Goal: Task Accomplishment & Management: Use online tool/utility

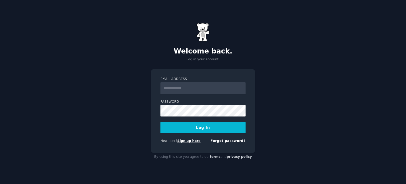
click at [189, 143] on link "Sign up here" at bounding box center [188, 141] width 23 height 4
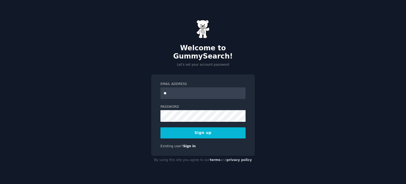
type input "*"
type input "**********"
click at [160, 127] on button "Sign up" at bounding box center [202, 132] width 85 height 11
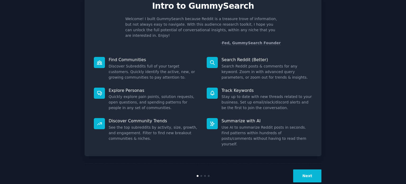
click at [299, 169] on button "Next" at bounding box center [307, 175] width 28 height 13
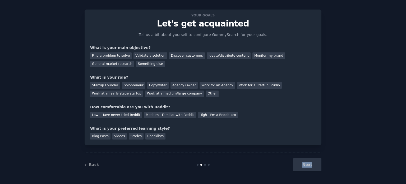
click at [299, 166] on div "Next" at bounding box center [281, 164] width 79 height 13
click at [115, 56] on div "Find a problem to solve" at bounding box center [111, 55] width 42 height 7
click at [109, 84] on div "Startup Founder" at bounding box center [105, 85] width 30 height 7
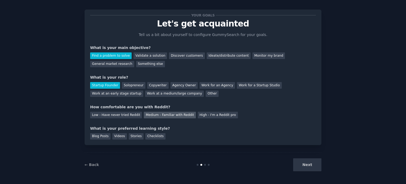
click at [173, 113] on div "Medium - Familiar with Reddit" at bounding box center [170, 115] width 52 height 7
click at [99, 136] on div "Blog Posts" at bounding box center [100, 136] width 20 height 7
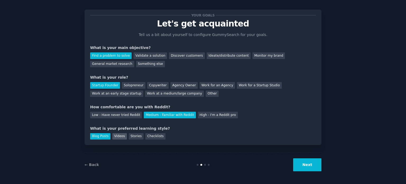
click at [118, 137] on div "Videos" at bounding box center [119, 136] width 15 height 7
click at [98, 137] on div "Blog Posts" at bounding box center [100, 136] width 20 height 7
click at [112, 135] on div "Videos" at bounding box center [119, 136] width 15 height 7
click at [316, 164] on button "Next" at bounding box center [307, 164] width 28 height 13
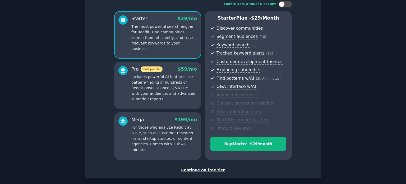
scroll to position [36, 0]
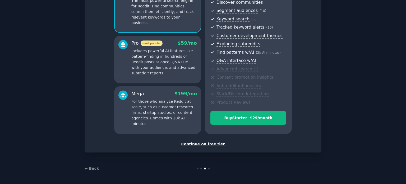
click at [213, 145] on div "Continue on free tier" at bounding box center [203, 144] width 226 height 6
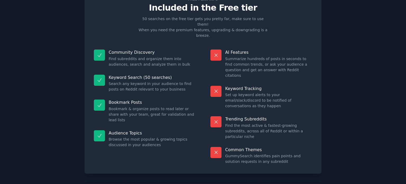
scroll to position [22, 0]
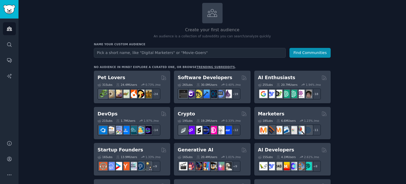
scroll to position [53, 0]
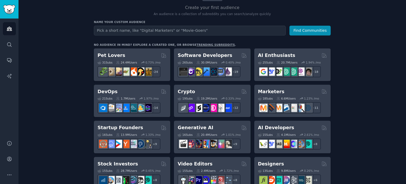
click at [136, 32] on input "text" at bounding box center [190, 31] width 192 height 10
type input "vibe coding"
click at [289, 26] on button "Find Communities" at bounding box center [309, 31] width 41 height 10
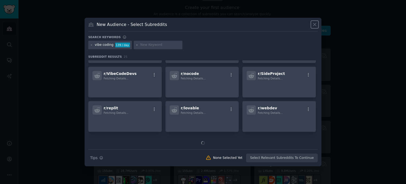
scroll to position [157, 0]
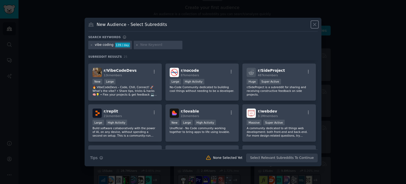
click at [316, 25] on icon at bounding box center [315, 25] width 6 height 6
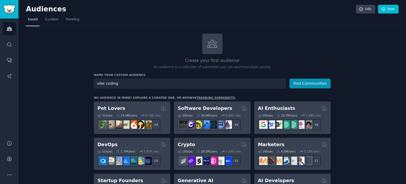
click at [67, 13] on div "Audiences Info New" at bounding box center [212, 10] width 373 height 11
click at [67, 21] on span "Trending" at bounding box center [73, 19] width 14 height 5
